Goal: Communication & Community: Participate in discussion

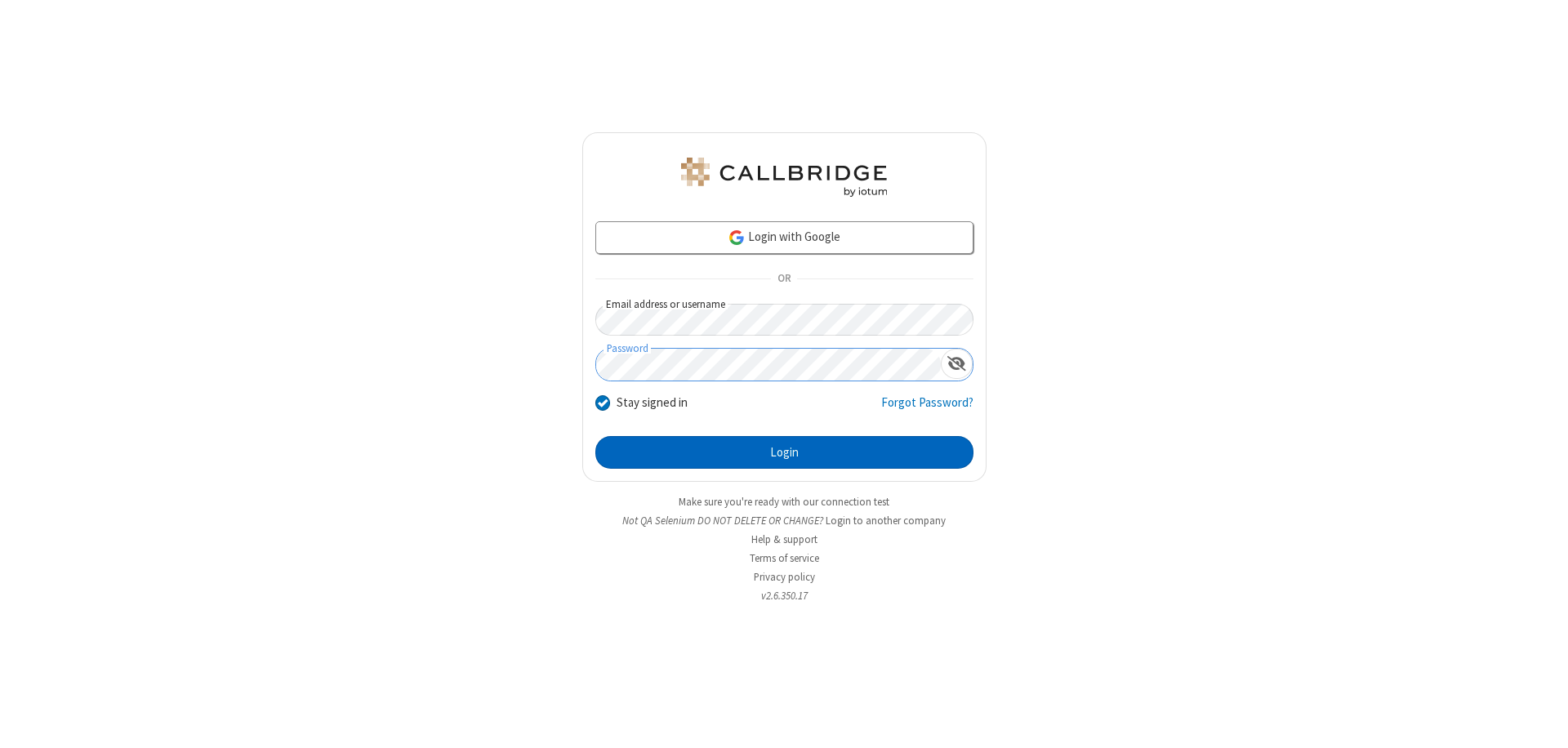
click at [784, 452] on button "Login" at bounding box center [784, 452] width 378 height 33
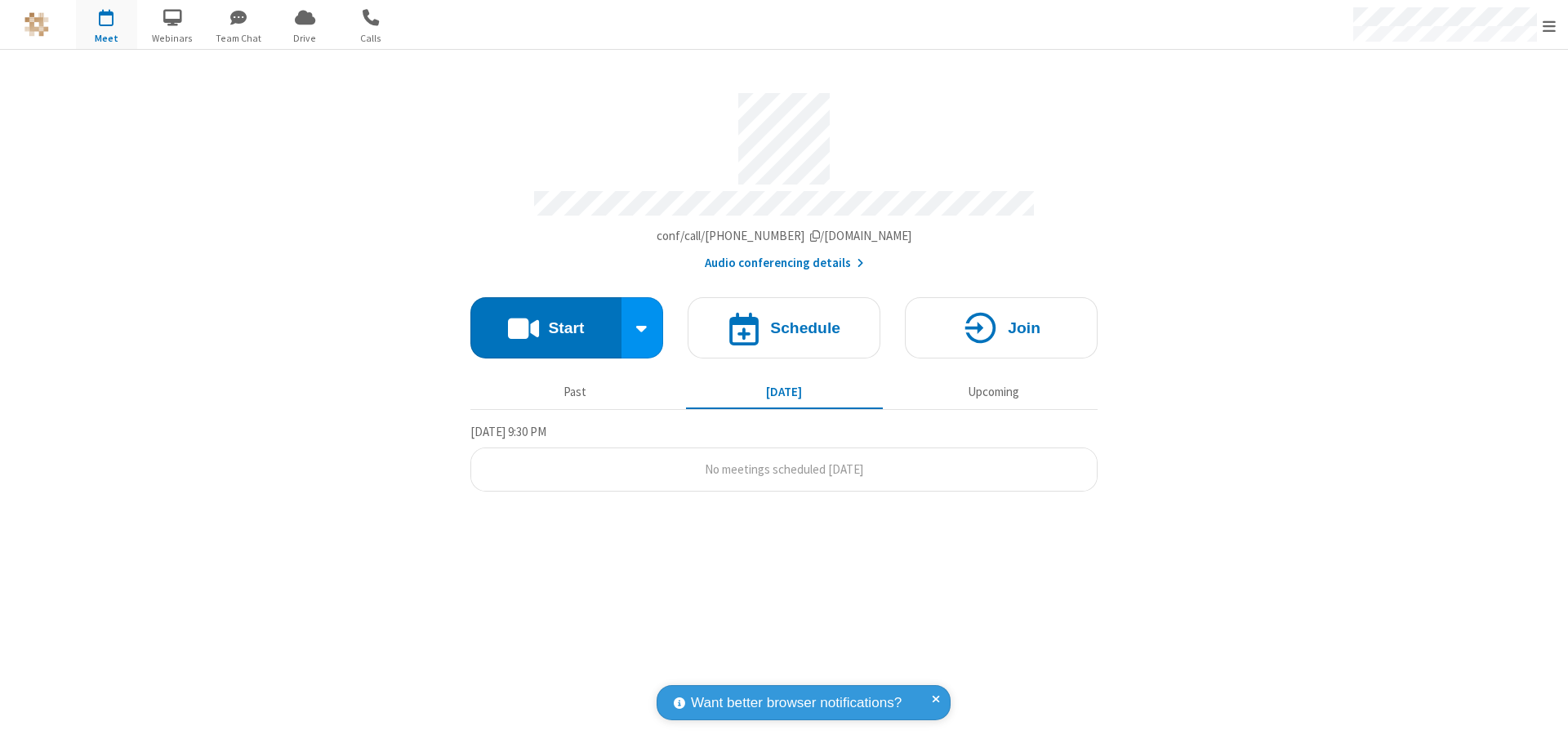
click at [545, 320] on button "Start" at bounding box center [545, 327] width 151 height 61
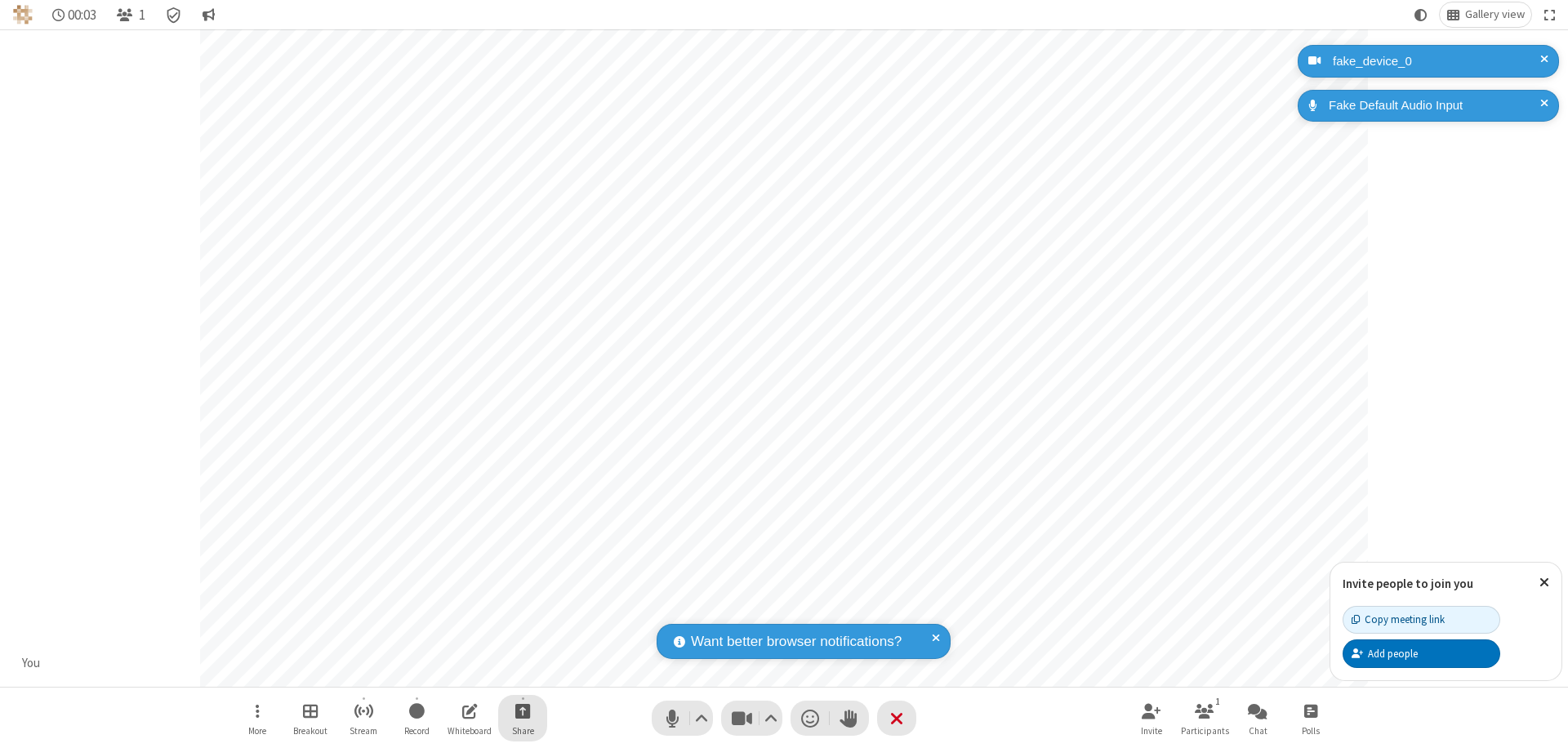
click at [522, 711] on span "Start sharing" at bounding box center [522, 711] width 16 height 20
click at [457, 671] on span "Share my screen" at bounding box center [457, 672] width 19 height 14
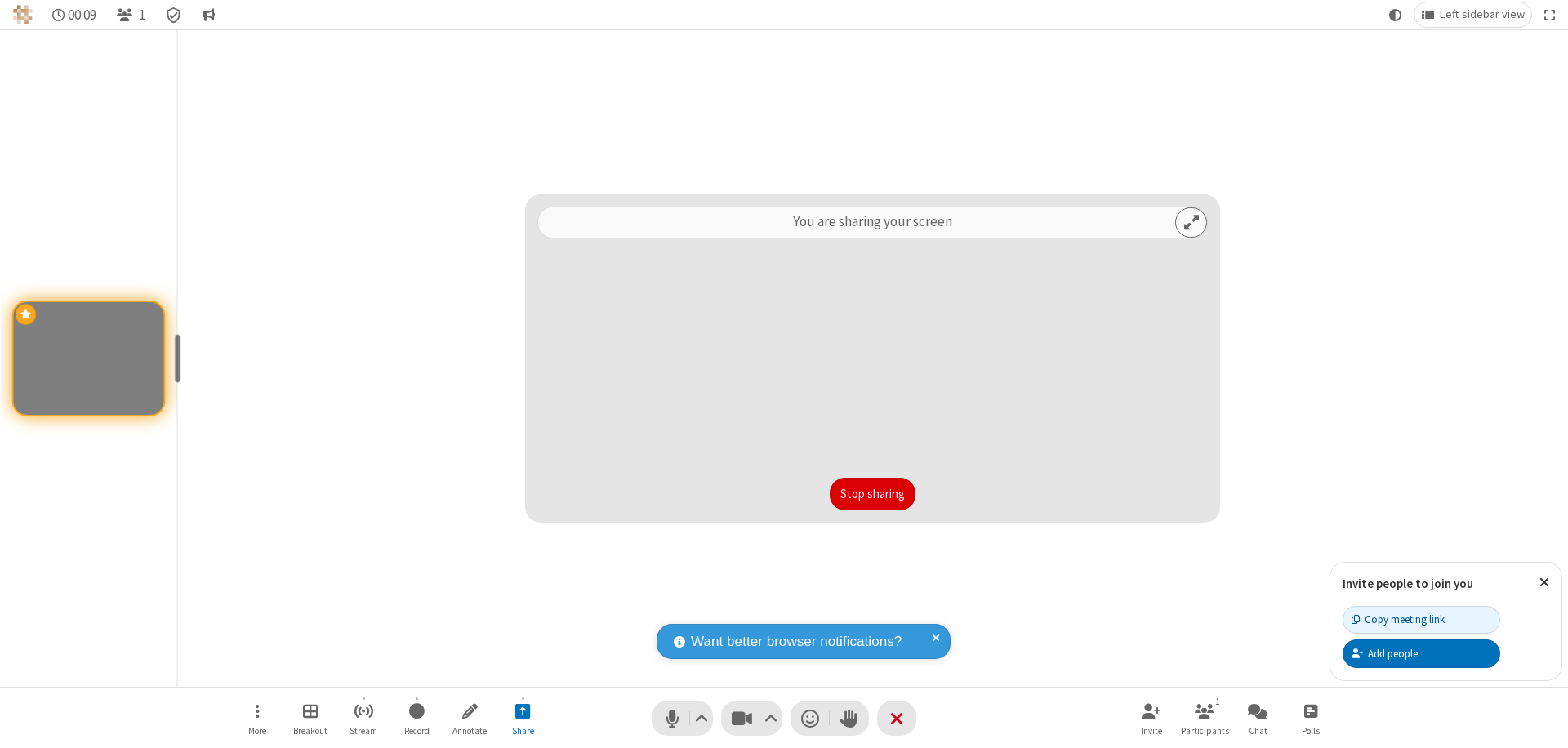
click at [872, 494] on button "Stop sharing" at bounding box center [872, 494] width 86 height 33
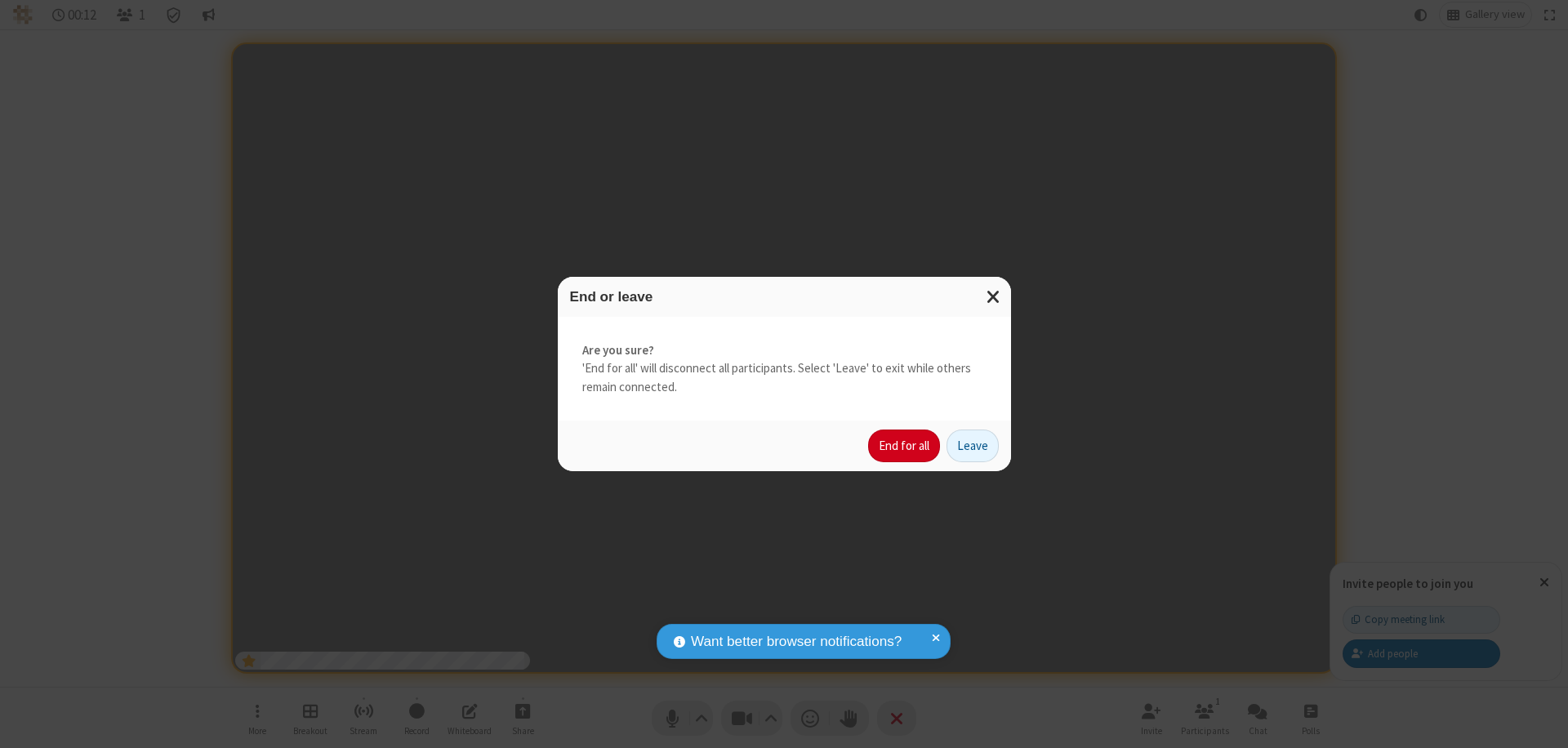
click at [905, 446] on button "End for all" at bounding box center [903, 446] width 72 height 33
